Goal: Task Accomplishment & Management: Manage account settings

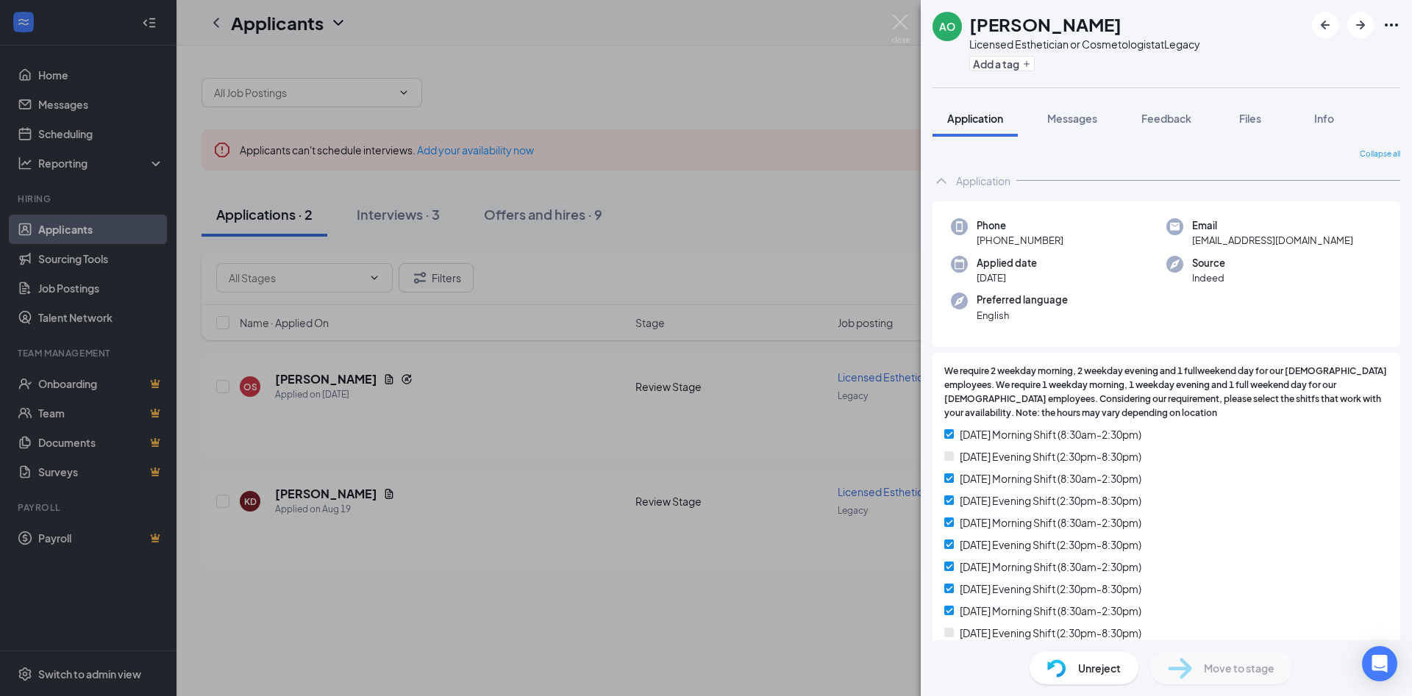
click at [606, 551] on div "AO [PERSON_NAME] Licensed Esthetician or Cosmetologist at Legacy Add a tag Appl…" at bounding box center [706, 348] width 1412 height 696
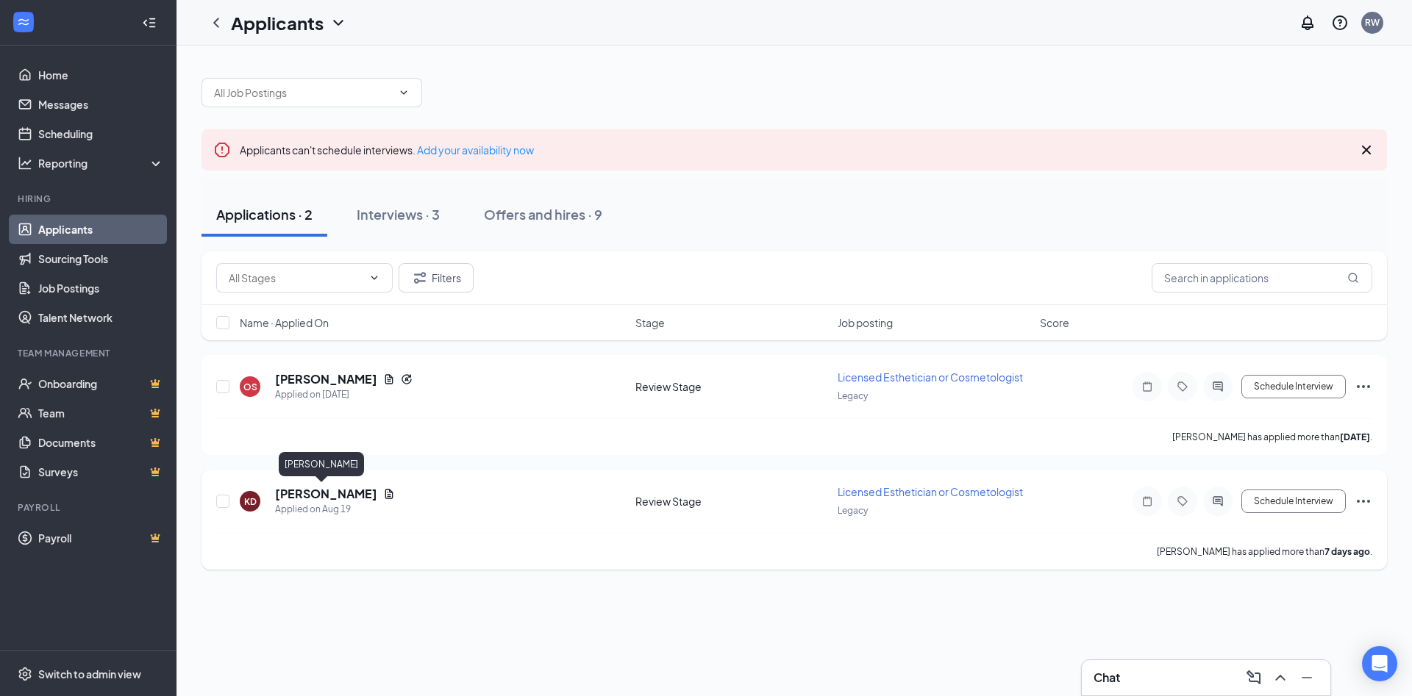
click at [295, 500] on h5 "[PERSON_NAME]" at bounding box center [326, 494] width 102 height 16
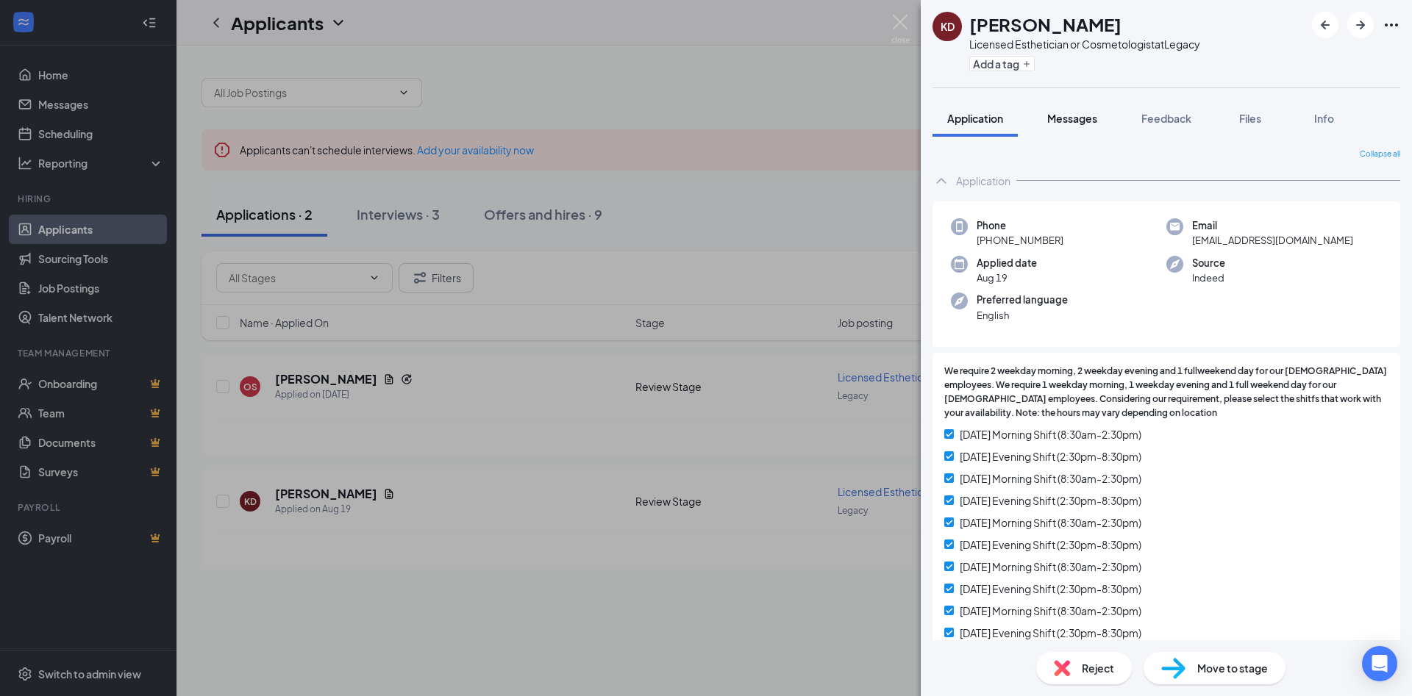
click at [1068, 123] on span "Messages" at bounding box center [1072, 118] width 50 height 13
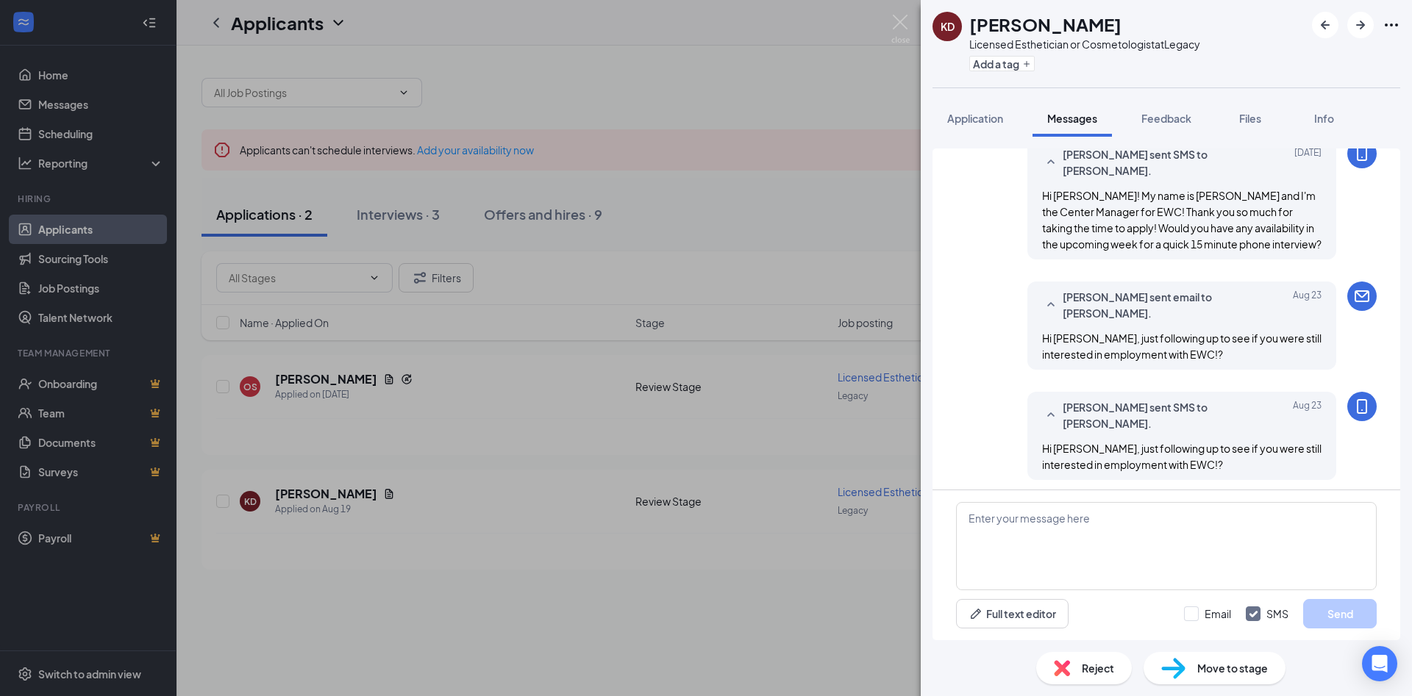
scroll to position [341, 0]
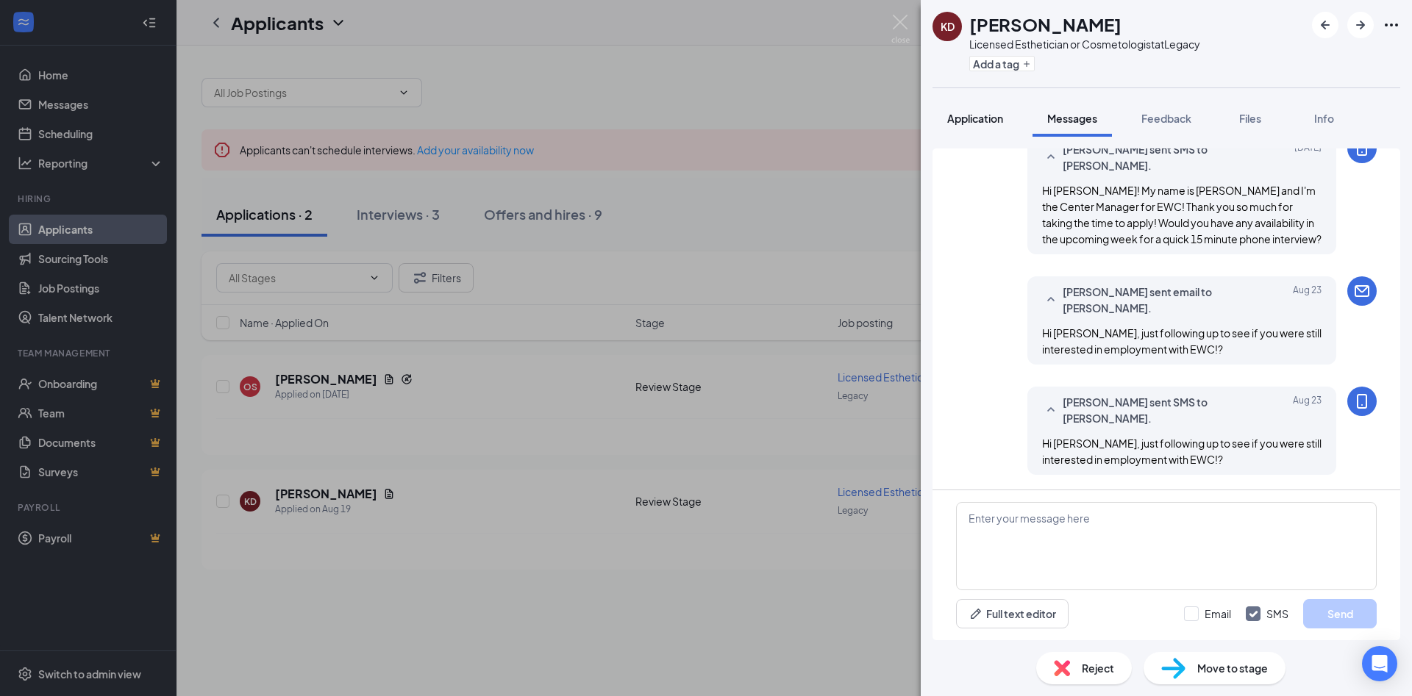
click at [983, 115] on span "Application" at bounding box center [975, 118] width 56 height 13
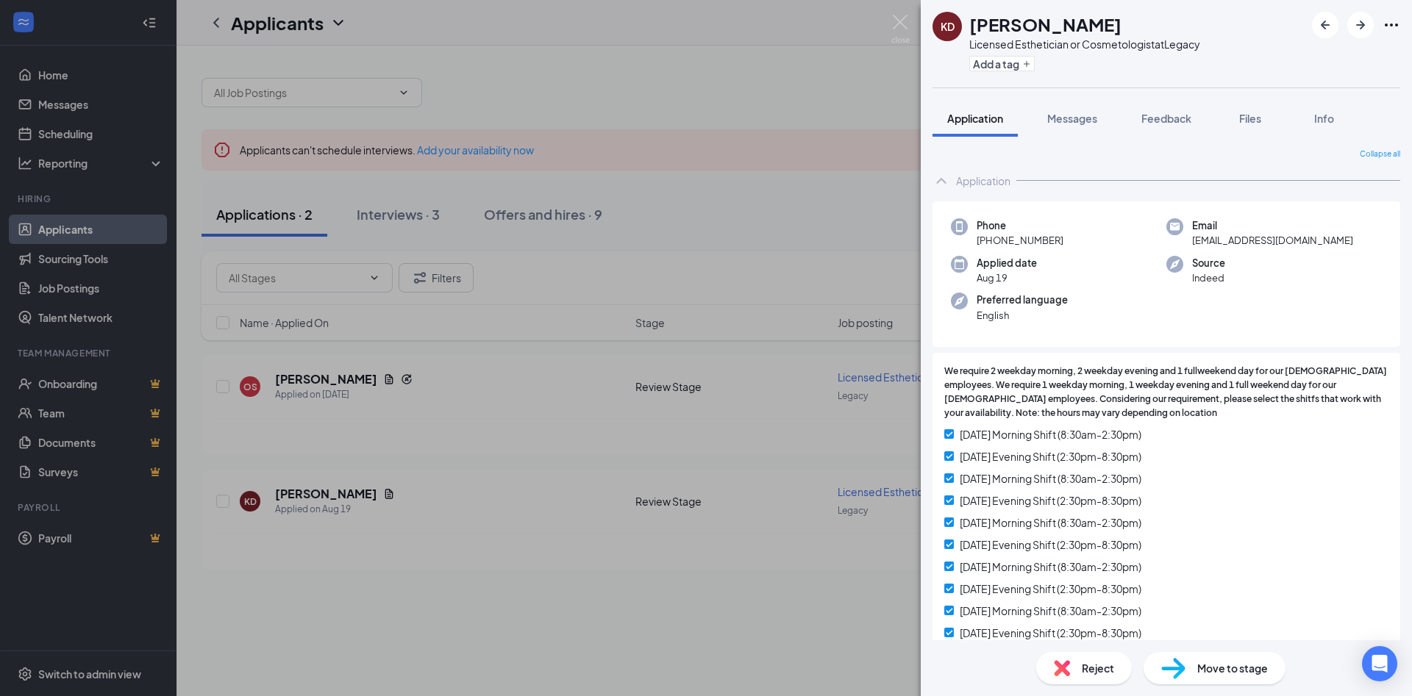
click at [1085, 661] on span "Reject" at bounding box center [1098, 668] width 32 height 16
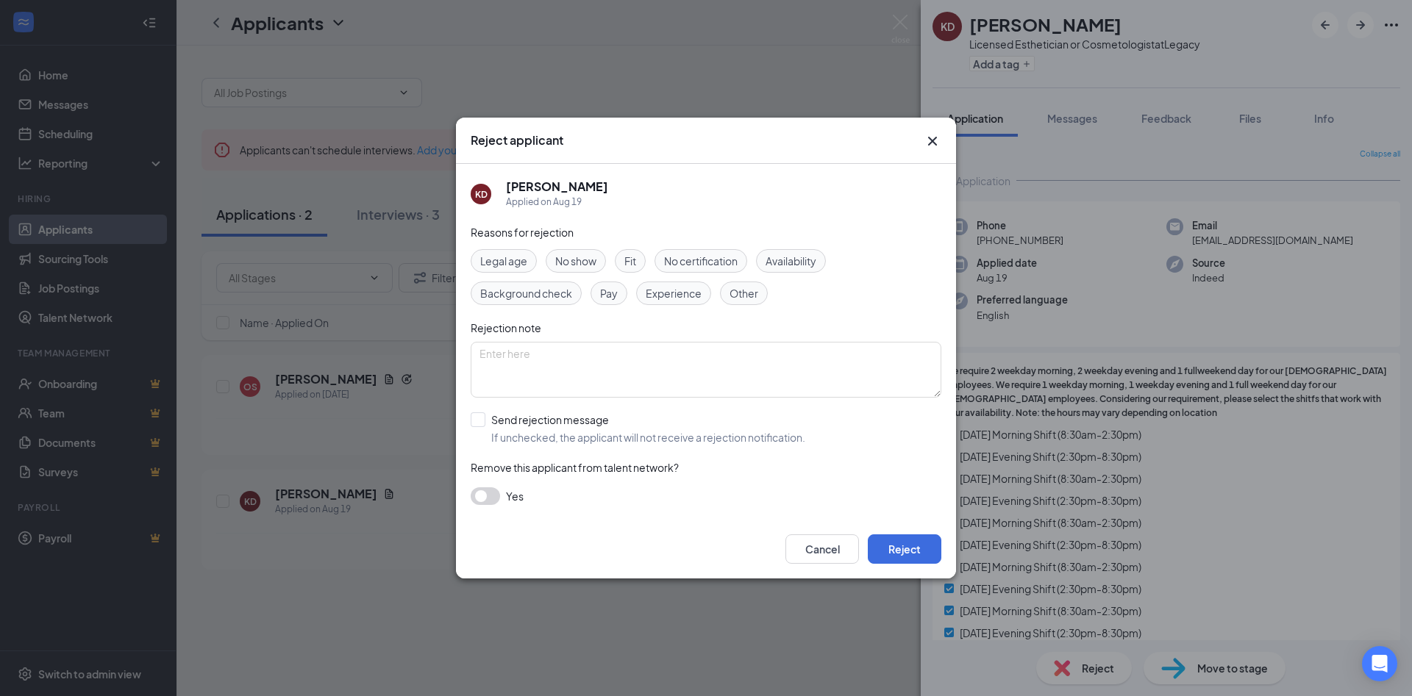
click at [754, 304] on div "Other" at bounding box center [744, 294] width 48 height 24
click at [709, 363] on textarea at bounding box center [706, 370] width 471 height 56
type textarea "No response from applicant RW 8/26"
click at [473, 427] on input "Send rejection message If unchecked, the applicant will not receive a rejection…" at bounding box center [638, 429] width 335 height 32
checkbox input "true"
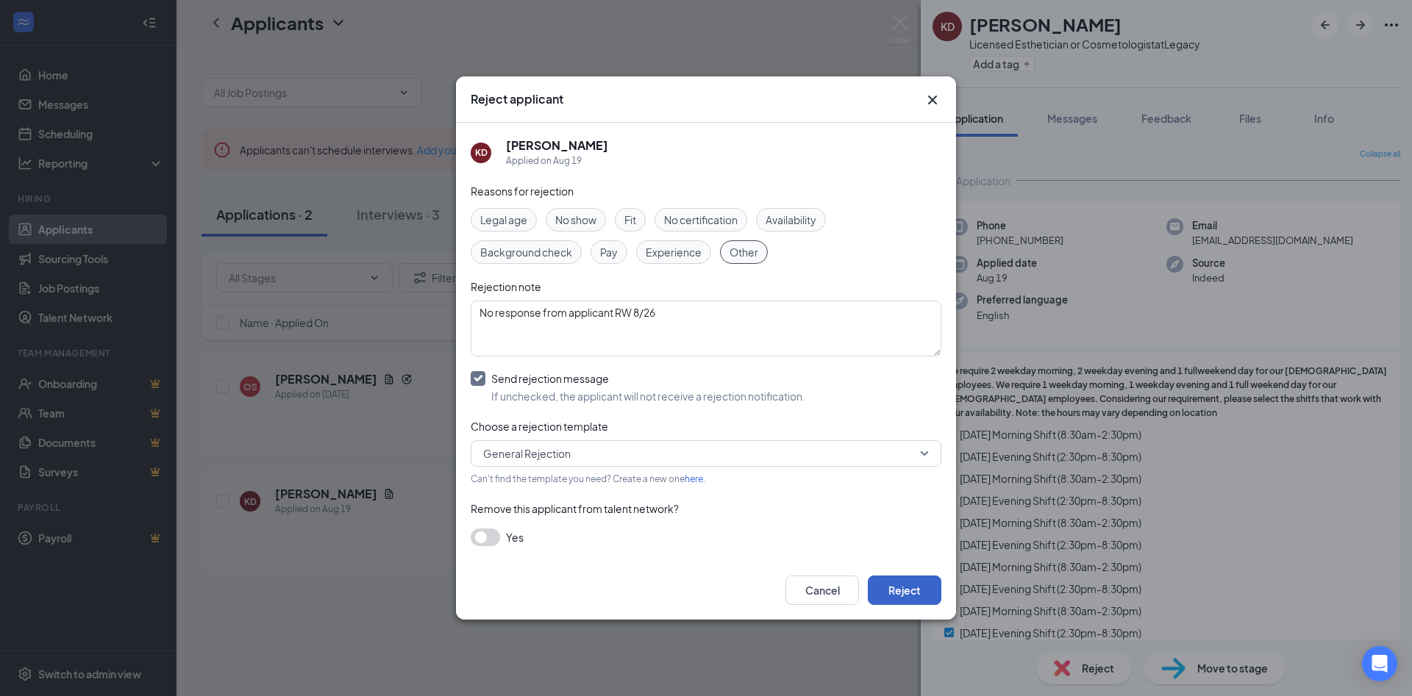
click at [898, 603] on button "Reject" at bounding box center [905, 590] width 74 height 29
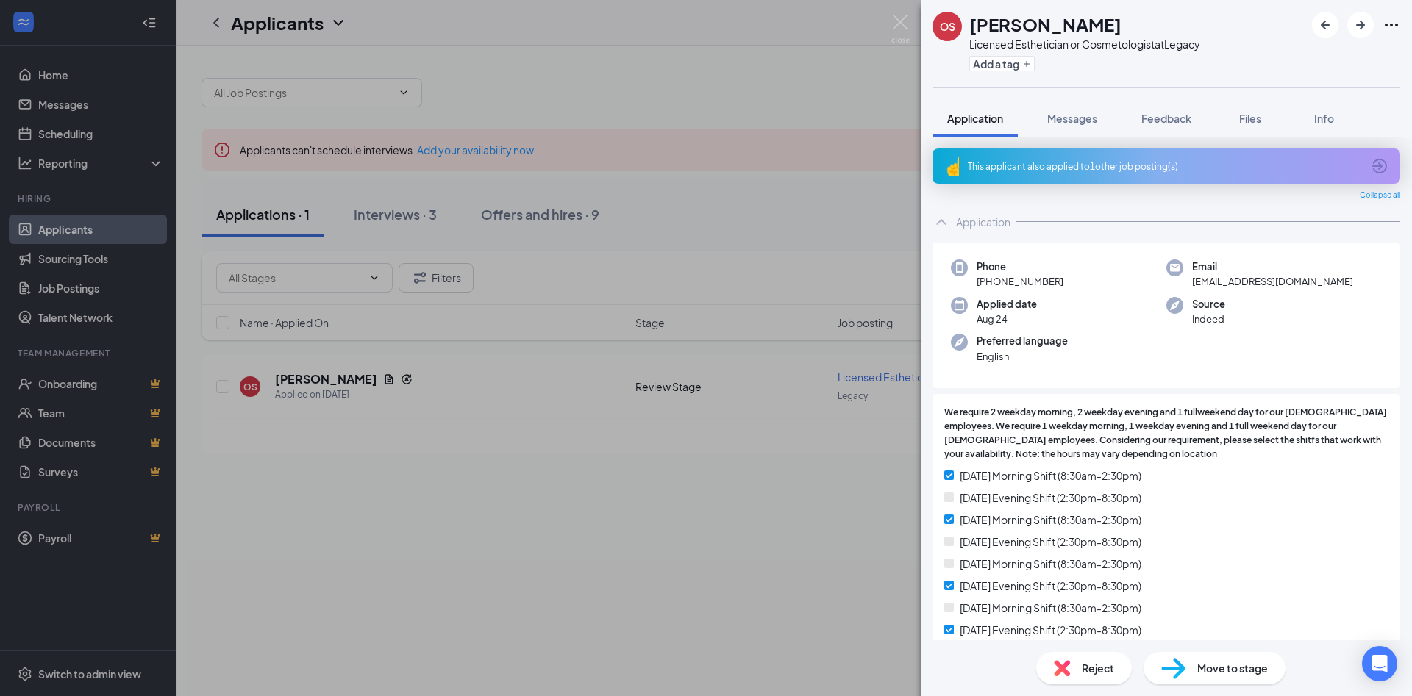
click at [795, 428] on div "OS [PERSON_NAME] Licensed Esthetician or Cosmetologist at Legacy Add a tag Appl…" at bounding box center [706, 348] width 1412 height 696
